Goal: Information Seeking & Learning: Learn about a topic

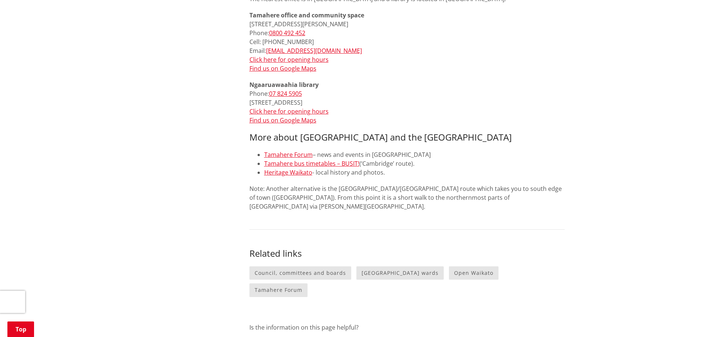
scroll to position [444, 0]
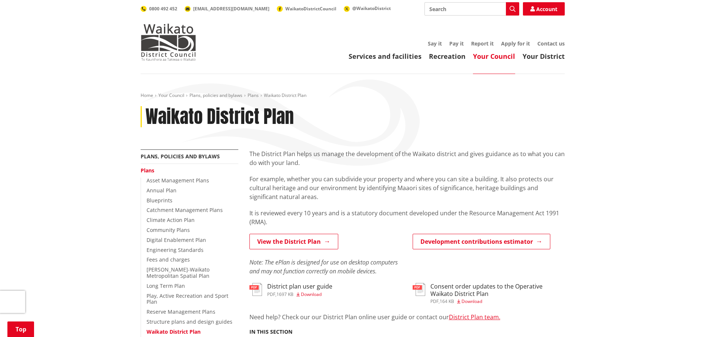
scroll to position [148, 0]
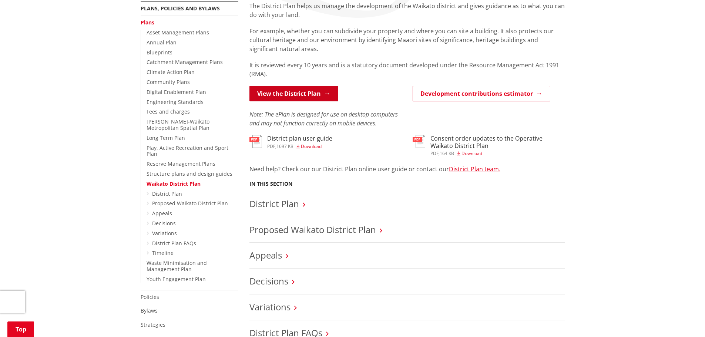
click at [291, 92] on link "View the District Plan" at bounding box center [294, 94] width 89 height 16
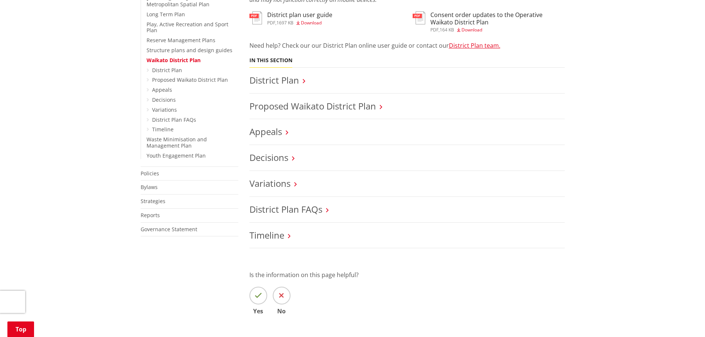
scroll to position [296, 0]
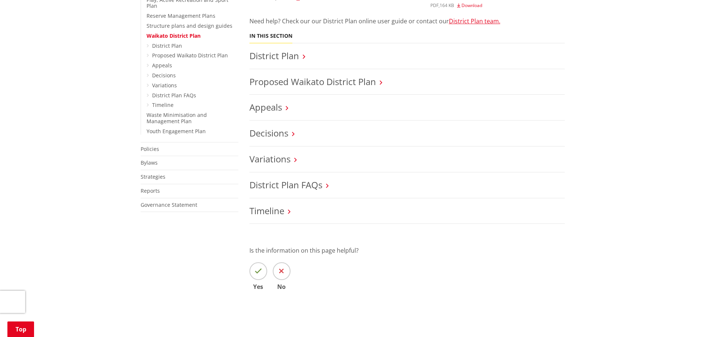
click at [321, 60] on h3 "District Plan" at bounding box center [408, 56] width 316 height 11
click at [307, 57] on h3 "District Plan" at bounding box center [408, 56] width 316 height 11
click at [298, 57] on link "District Plan" at bounding box center [275, 56] width 50 height 12
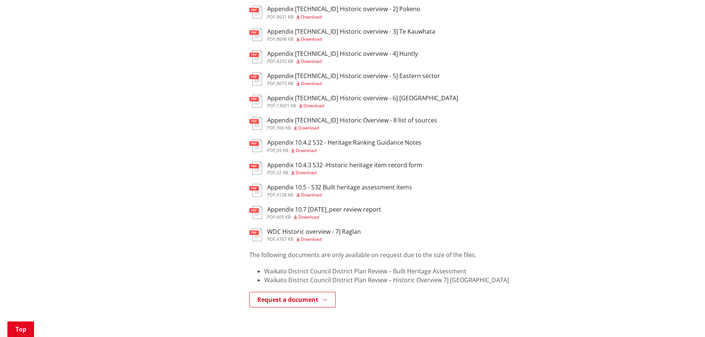
scroll to position [370, 0]
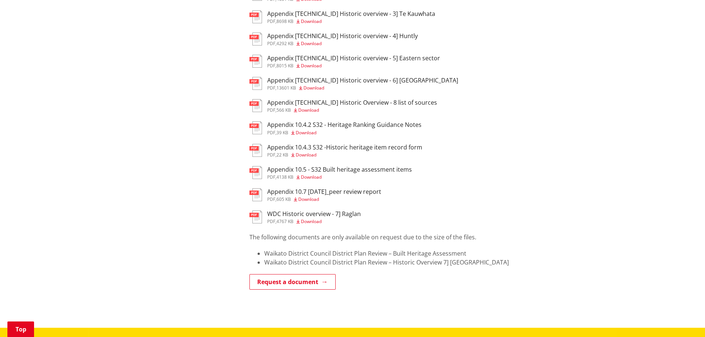
click at [110, 137] on div "Home Your Council Plans, policies and bylaws Plans Waikato District Plan Propos…" at bounding box center [352, 16] width 705 height 624
